Goal: Transaction & Acquisition: Purchase product/service

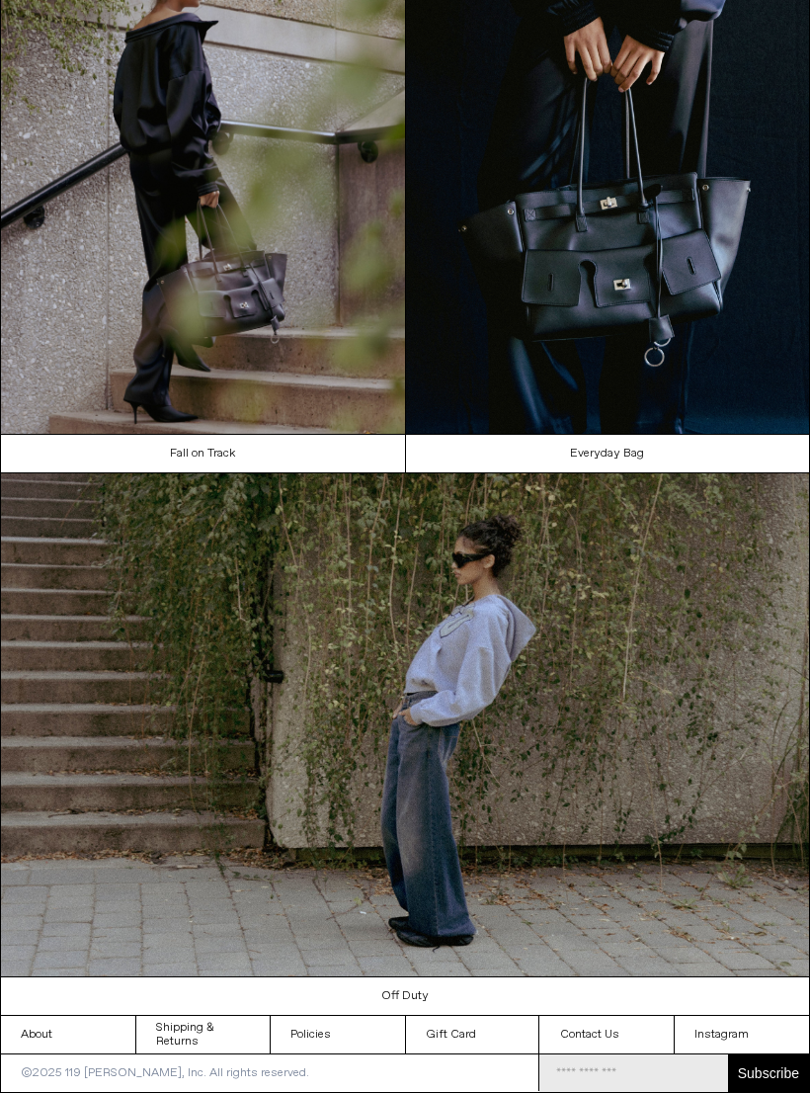
scroll to position [625, 0]
click at [430, 1015] on link "Off Duty" at bounding box center [405, 996] width 809 height 38
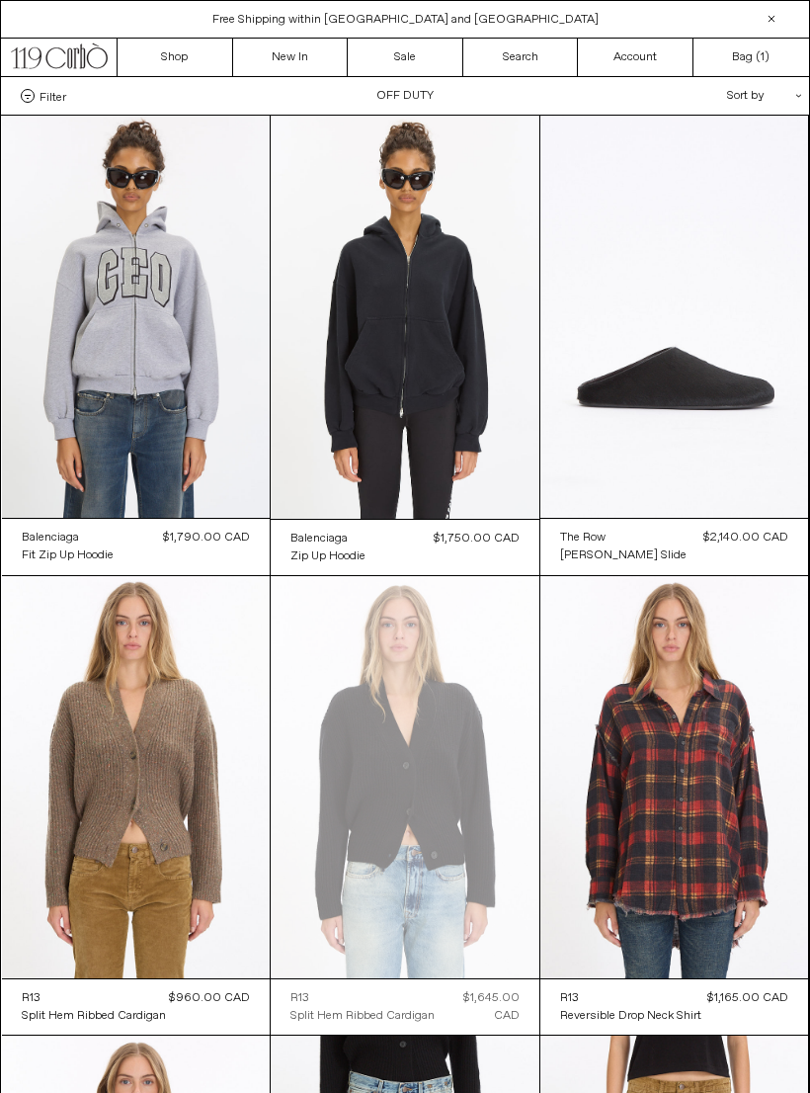
click at [295, 50] on link "New In" at bounding box center [291, 58] width 116 height 38
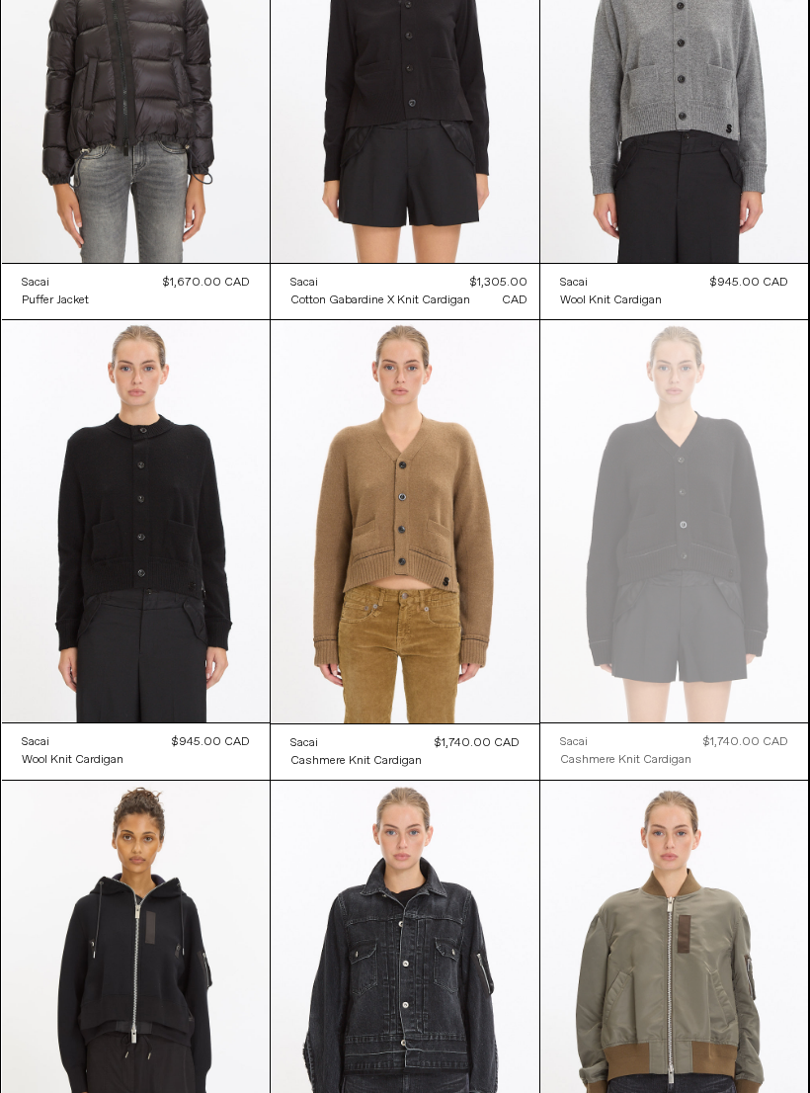
scroll to position [11757, 0]
click at [730, 541] on at bounding box center [675, 520] width 269 height 402
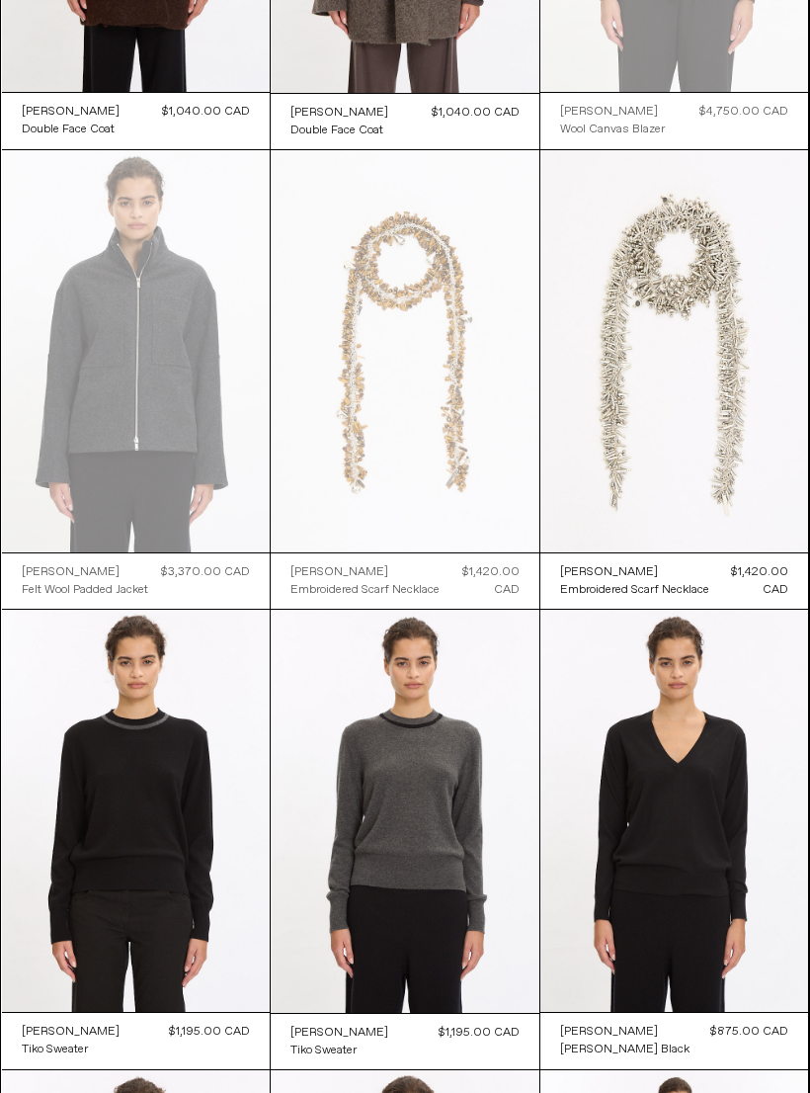
scroll to position [14228, 0]
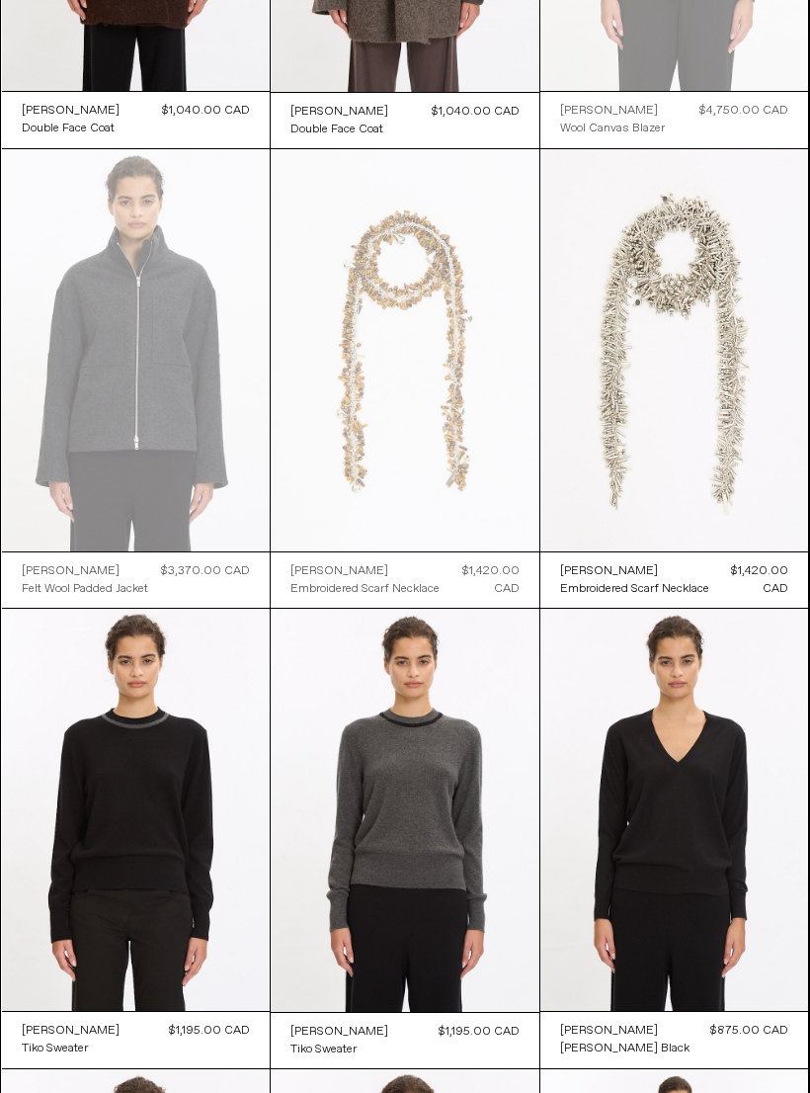
click at [759, 480] on at bounding box center [675, 350] width 269 height 402
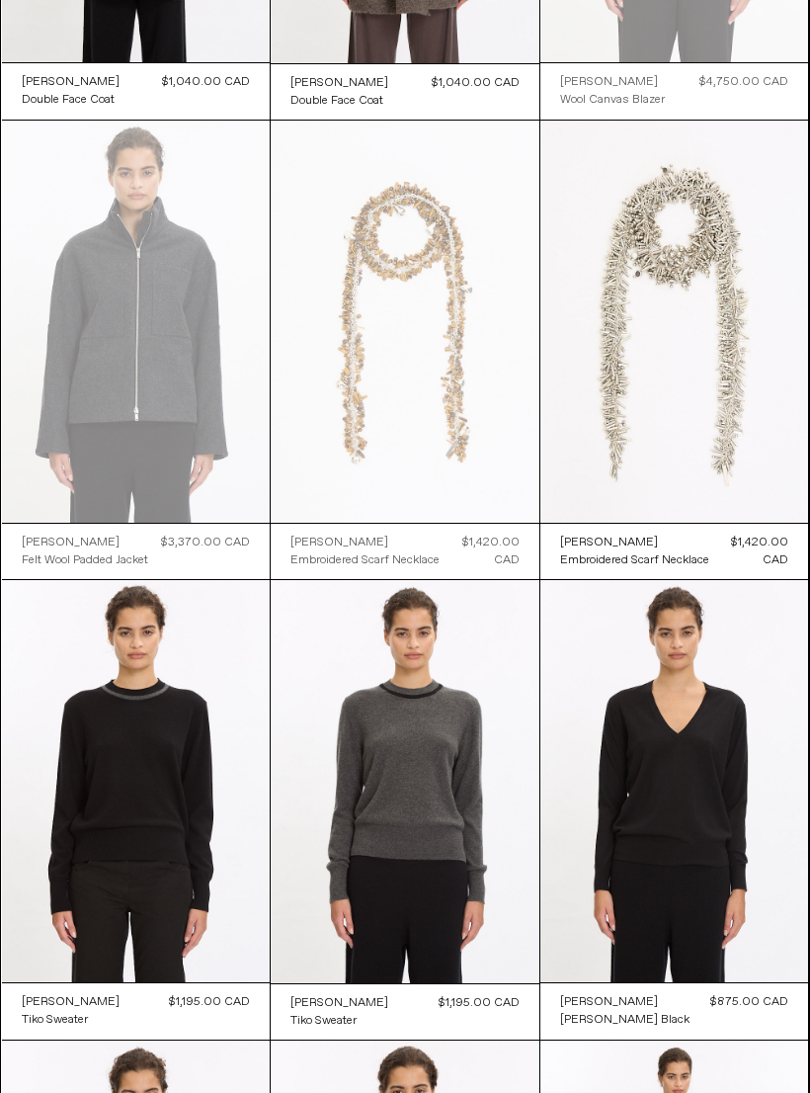
click at [438, 405] on at bounding box center [405, 322] width 269 height 403
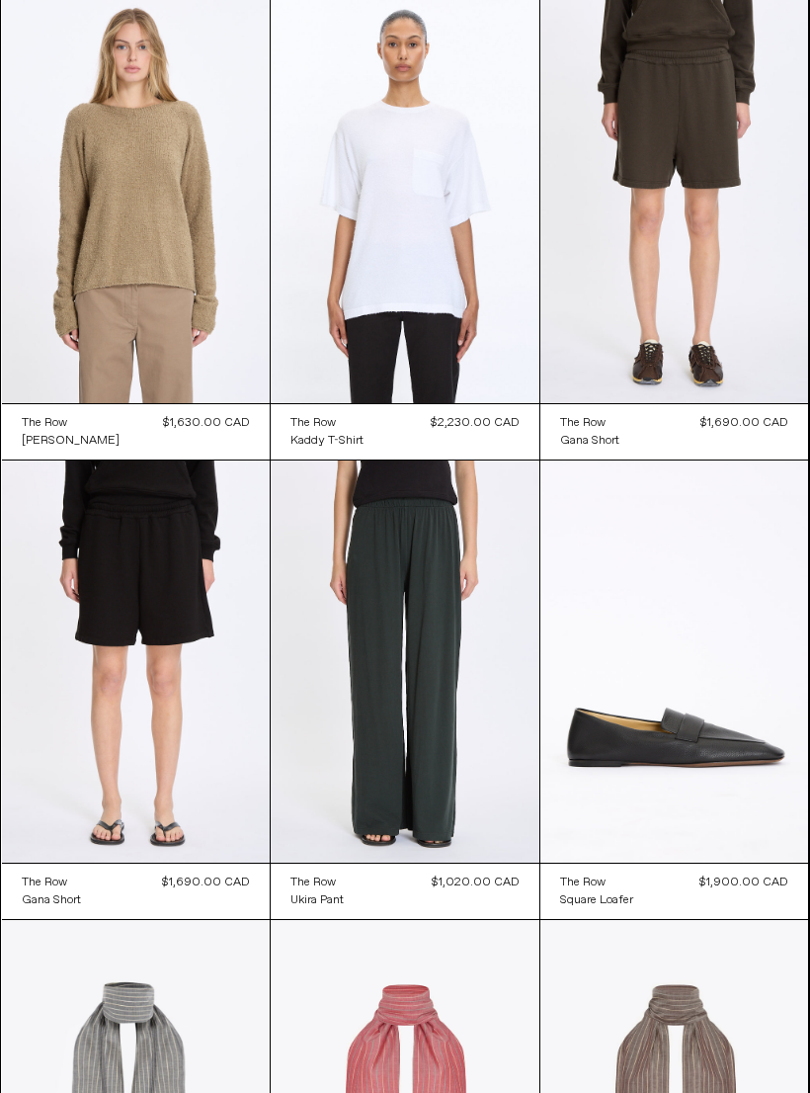
scroll to position [28220, 0]
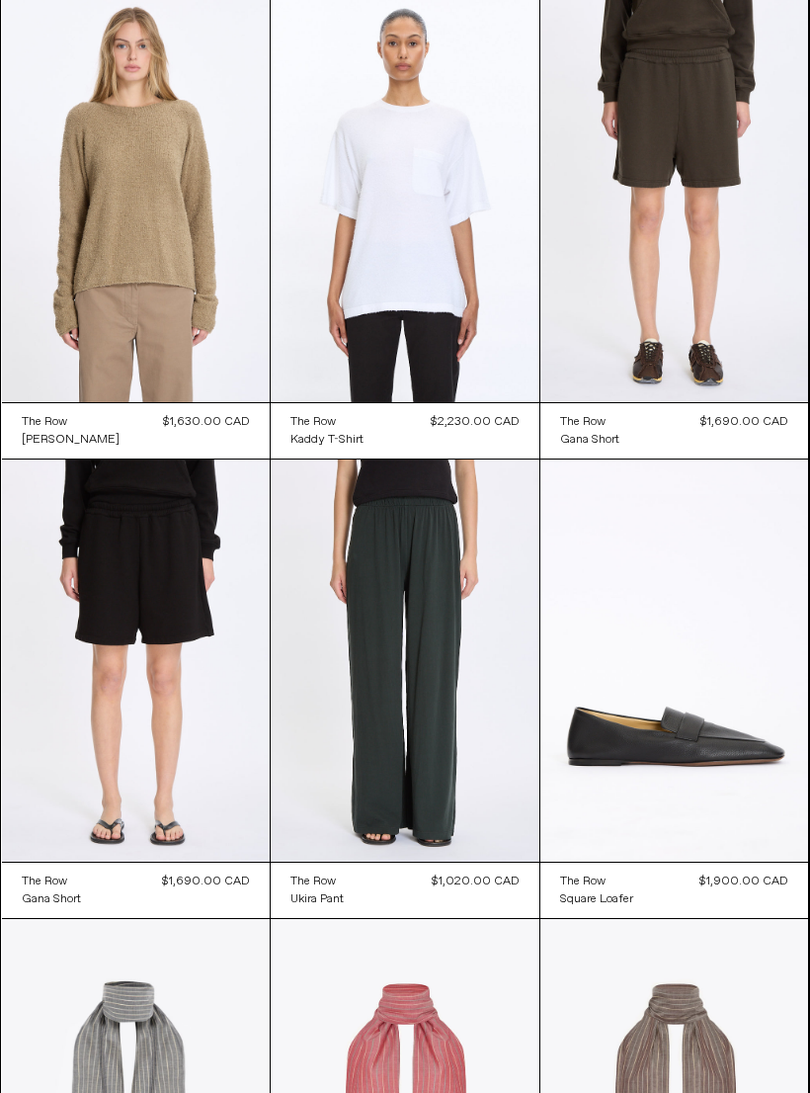
click at [730, 773] on at bounding box center [675, 661] width 269 height 402
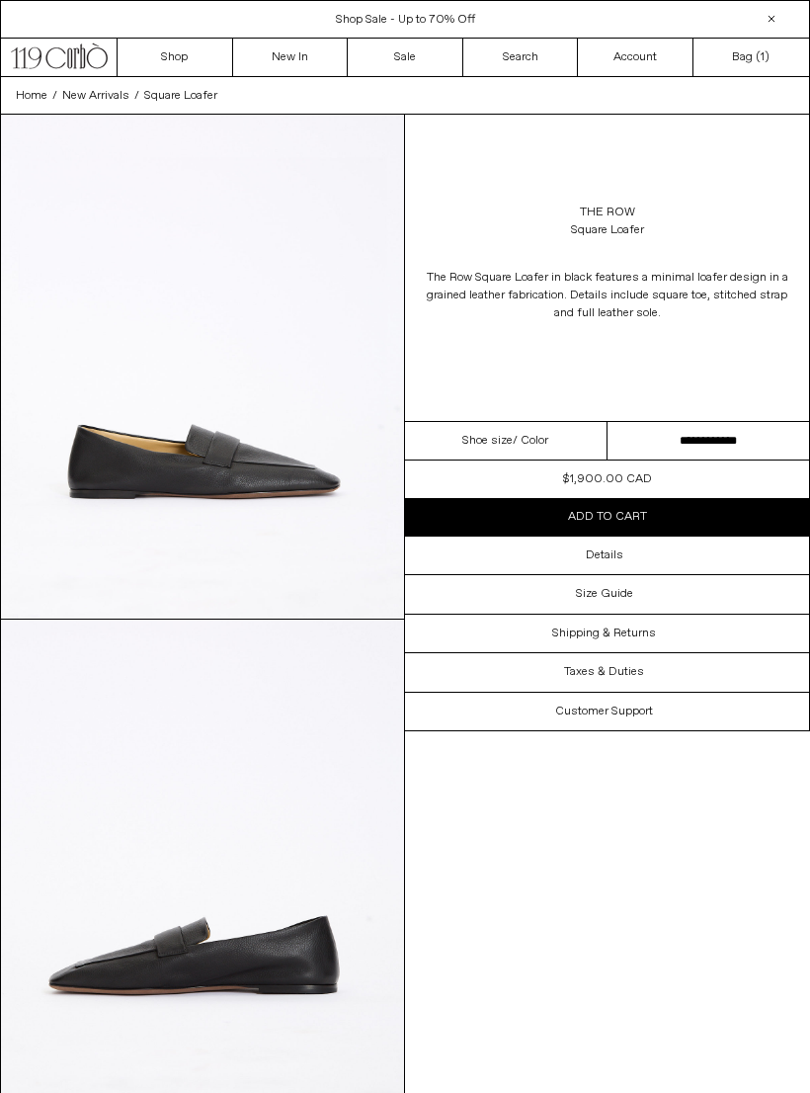
click at [748, 433] on select "**********" at bounding box center [709, 441] width 203 height 39
